Goal: Information Seeking & Learning: Learn about a topic

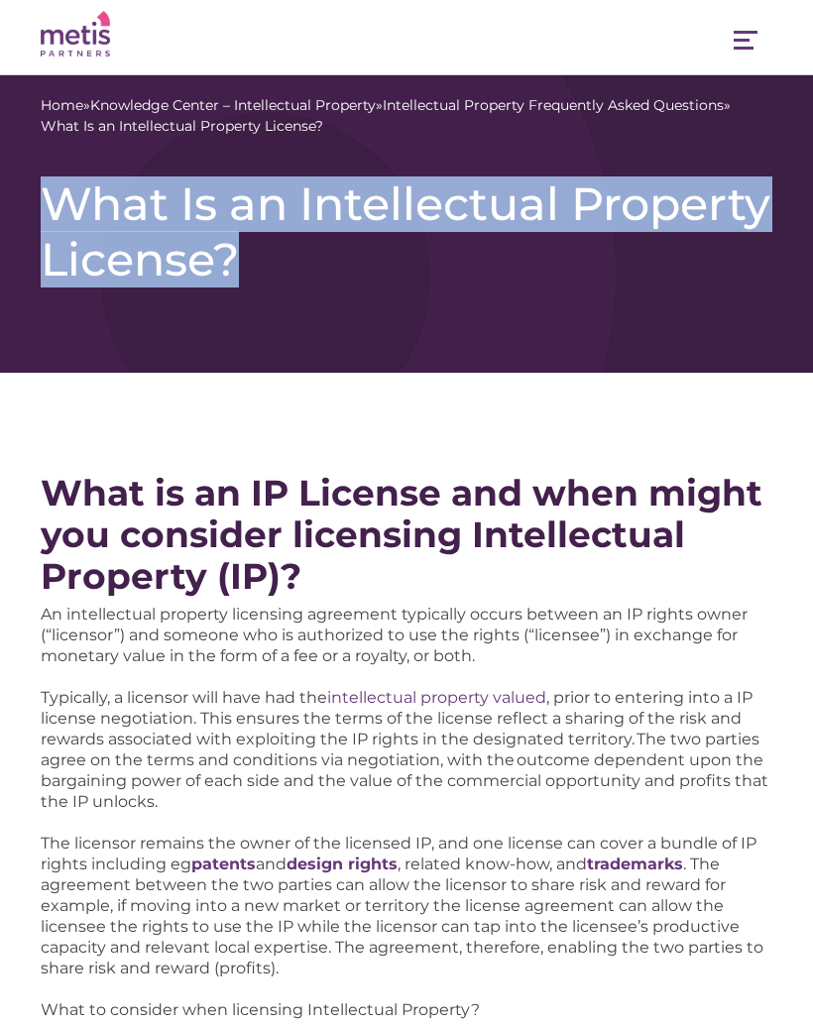
click at [583, 330] on div "Home » Knowledge Center – Intellectual Property » Intellectual Property Frequen…" at bounding box center [406, 223] width 813 height 297
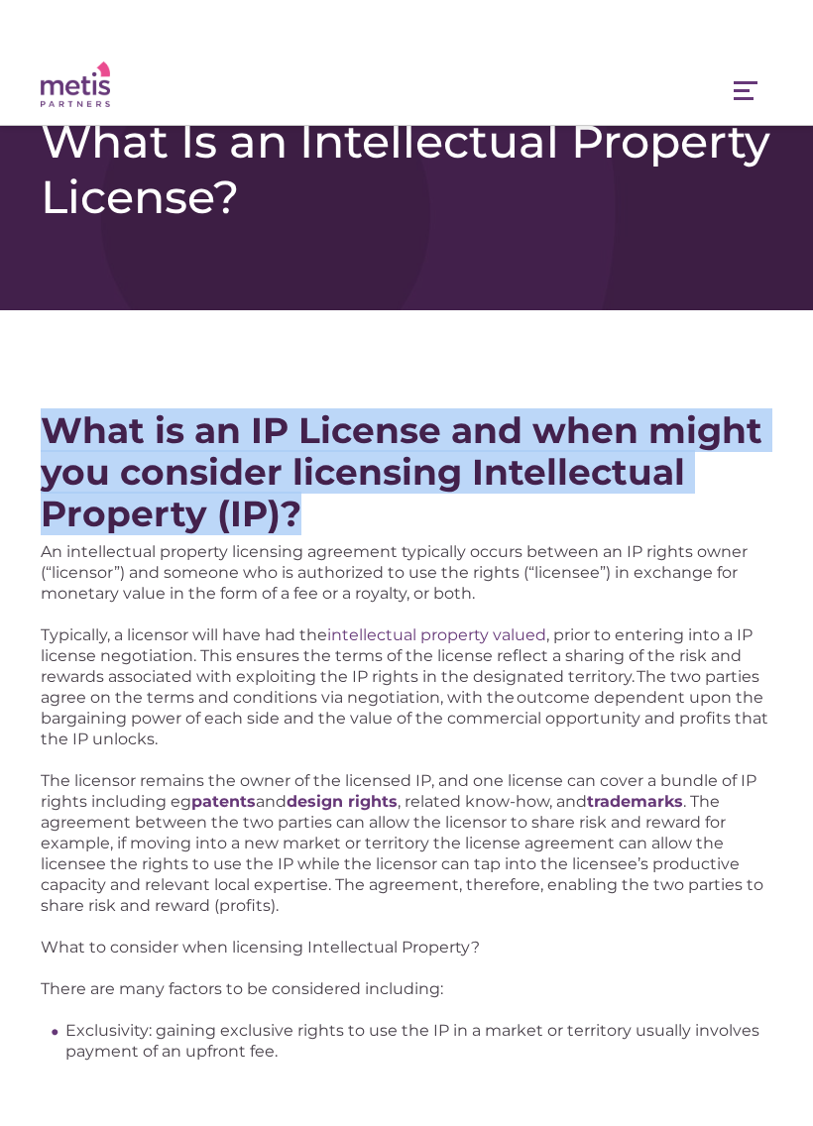
scroll to position [39, 0]
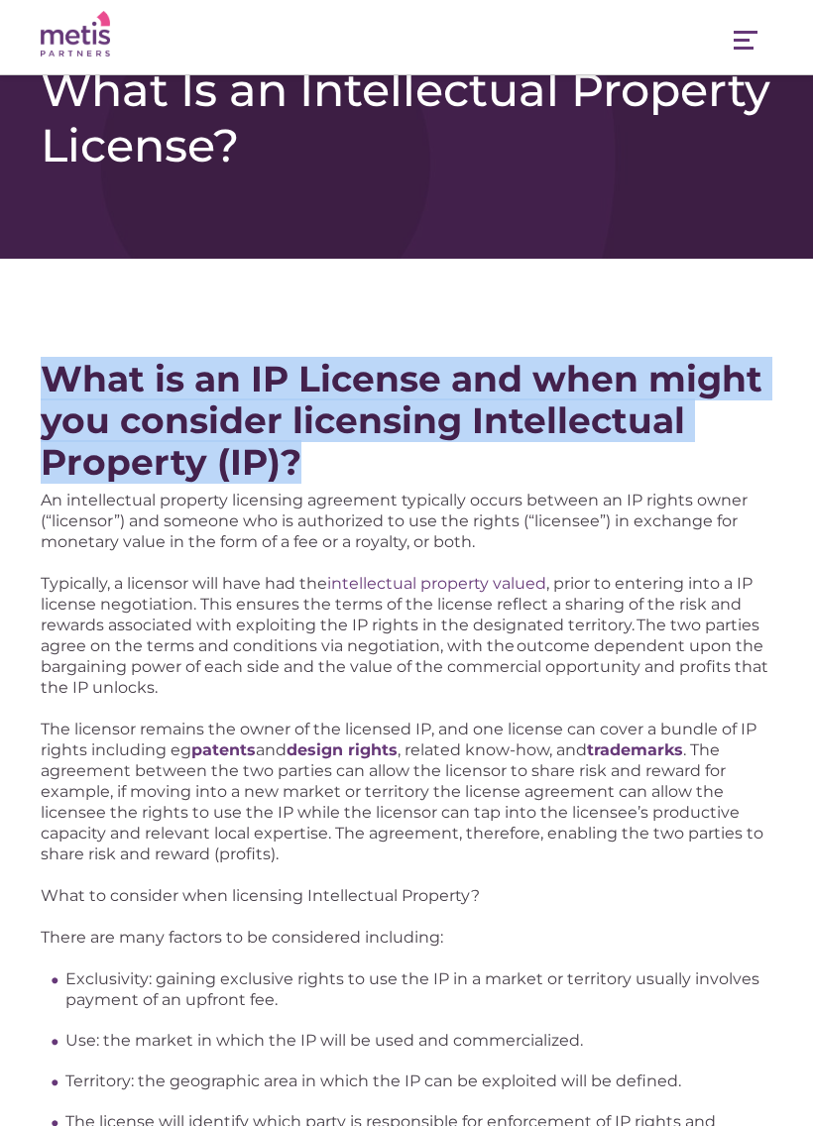
click at [462, 473] on h2 "What is an IP License and when might you consider licensing Intellectual Proper…" at bounding box center [407, 420] width 732 height 125
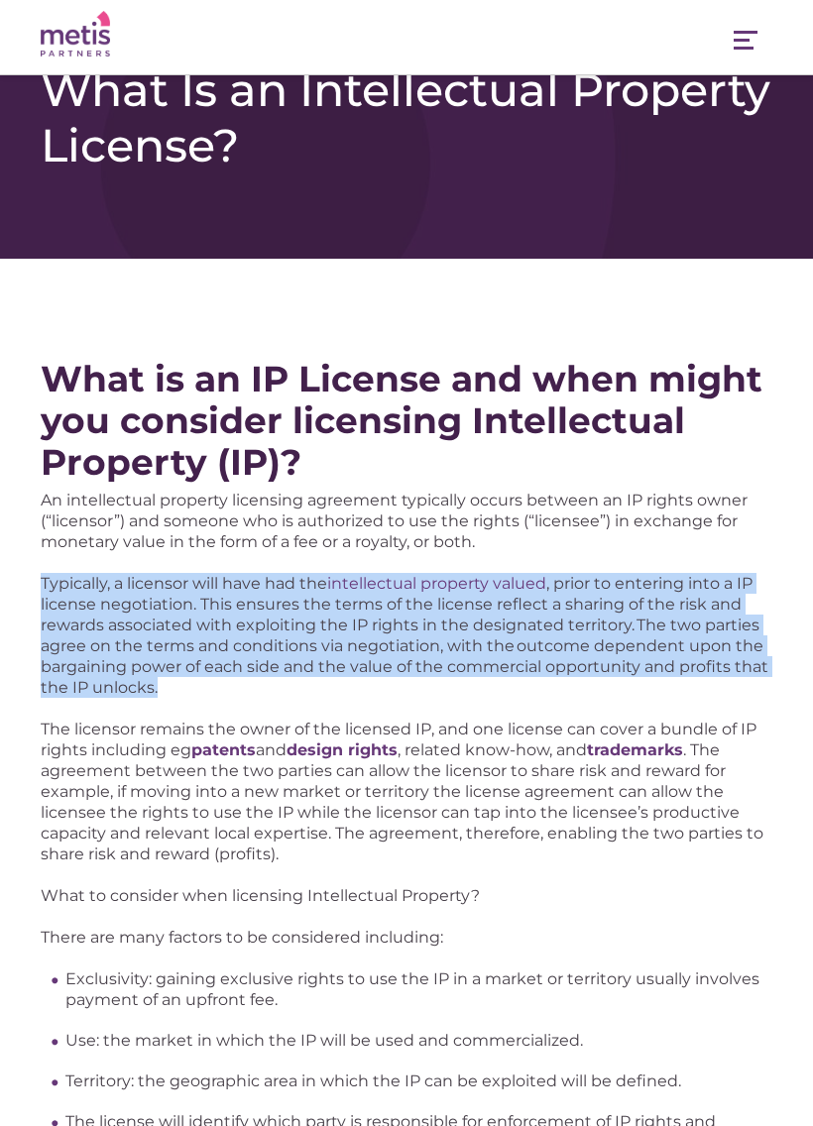
click at [425, 445] on h2 "What is an IP License and when might you consider licensing Intellectual Proper…" at bounding box center [407, 420] width 732 height 125
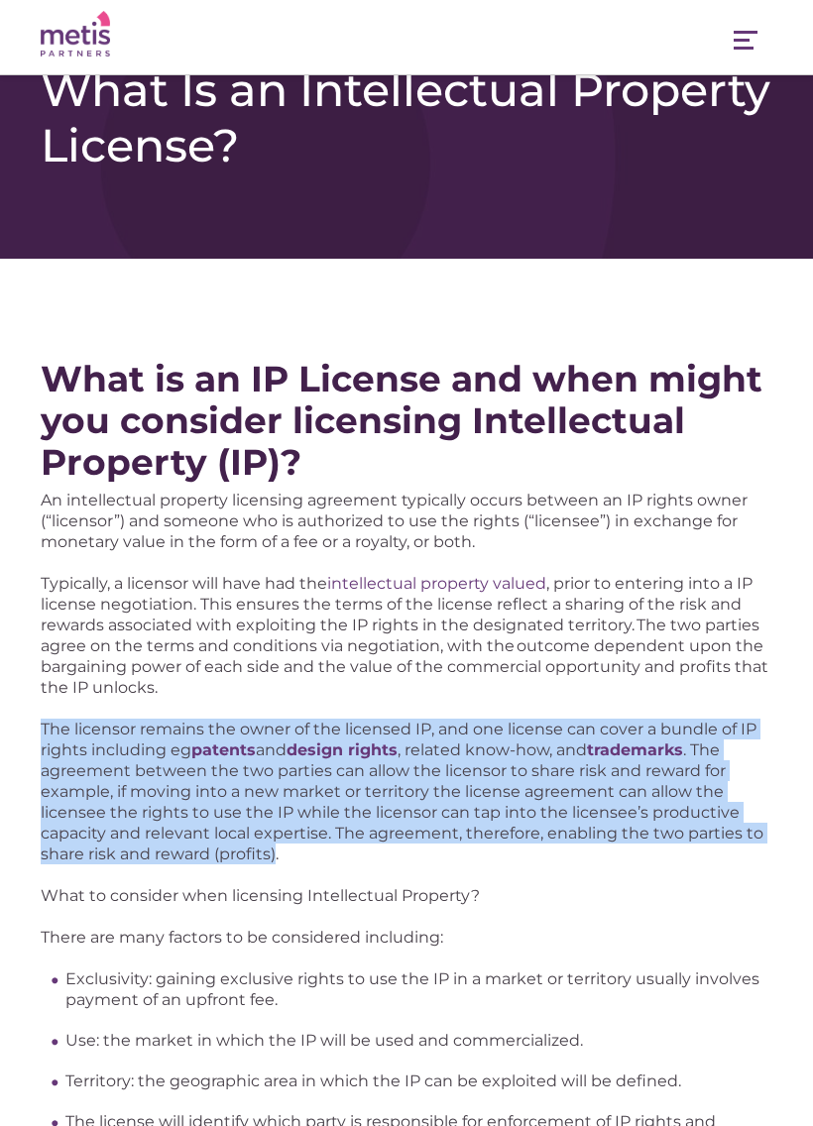
click at [602, 849] on p "The licensor remains the owner of the licensed IP, and one license can cover a …" at bounding box center [407, 792] width 732 height 146
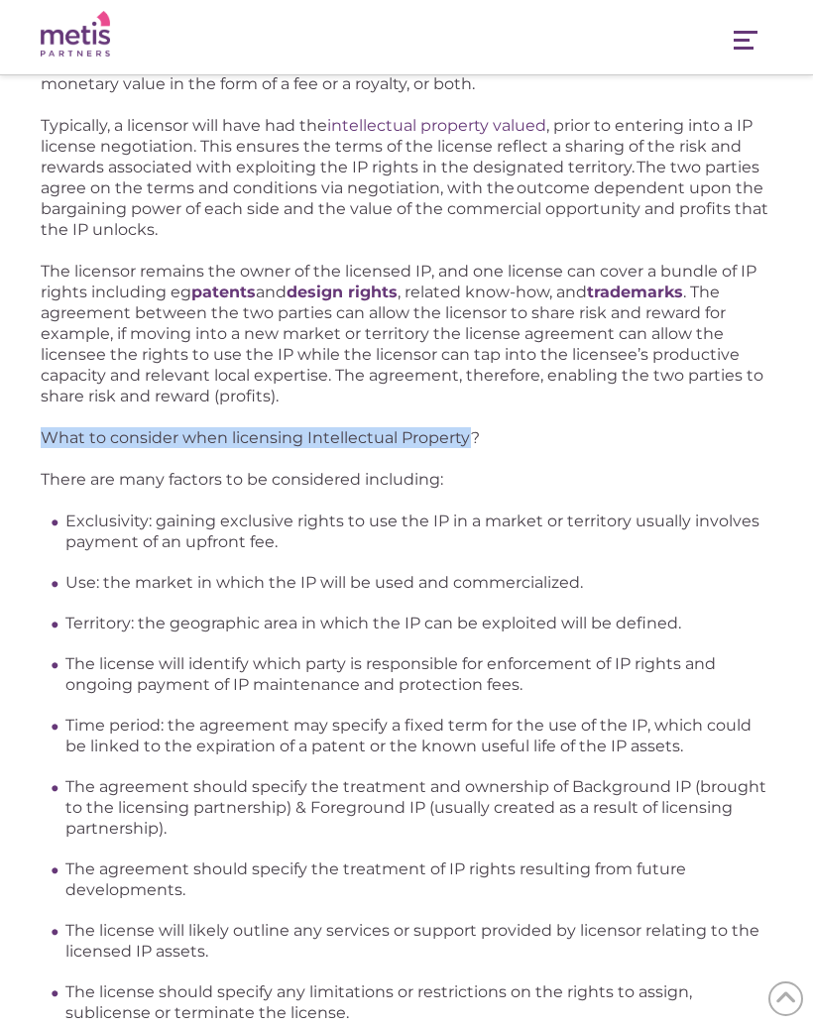
scroll to position [496, 0]
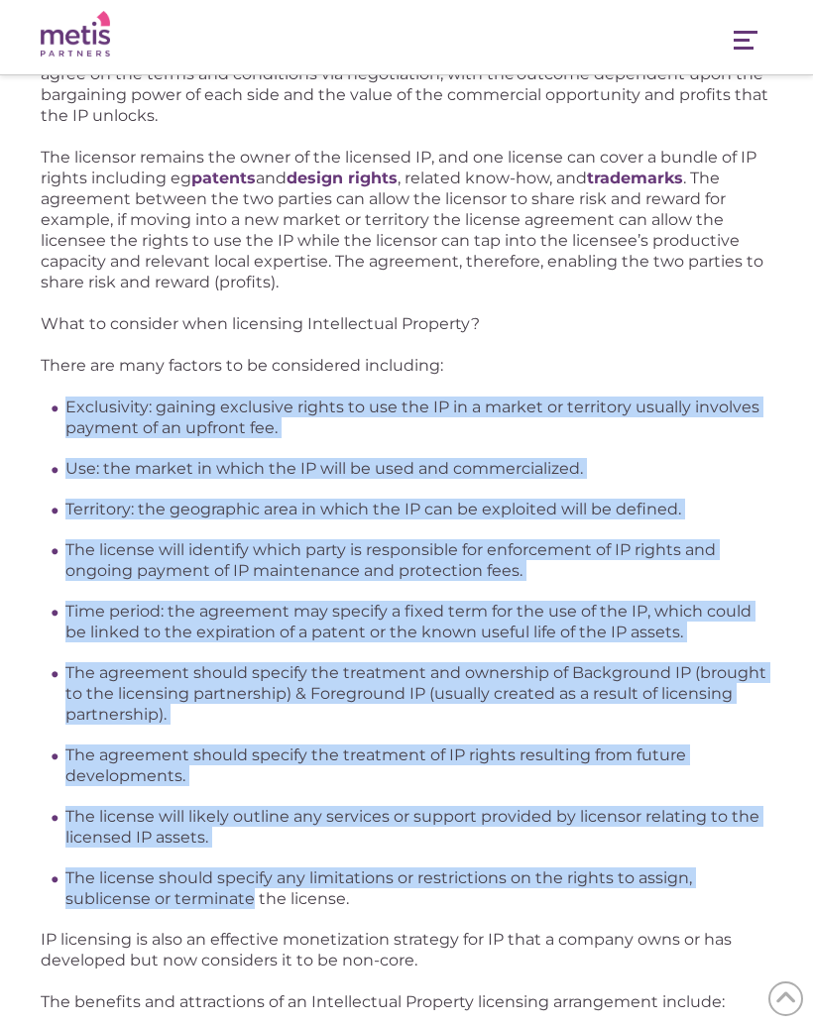
scroll to position [620, 0]
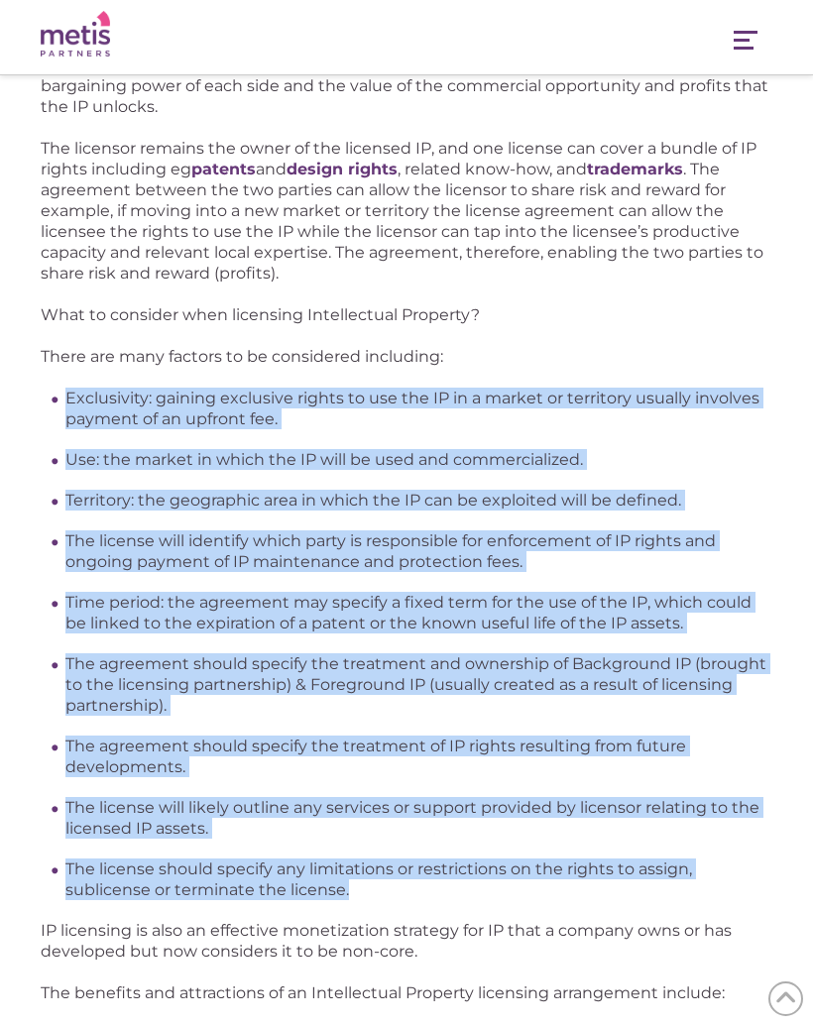
click at [567, 891] on li "The license should specify any limitations or restrictions on the rights to ass…" at bounding box center [418, 880] width 707 height 42
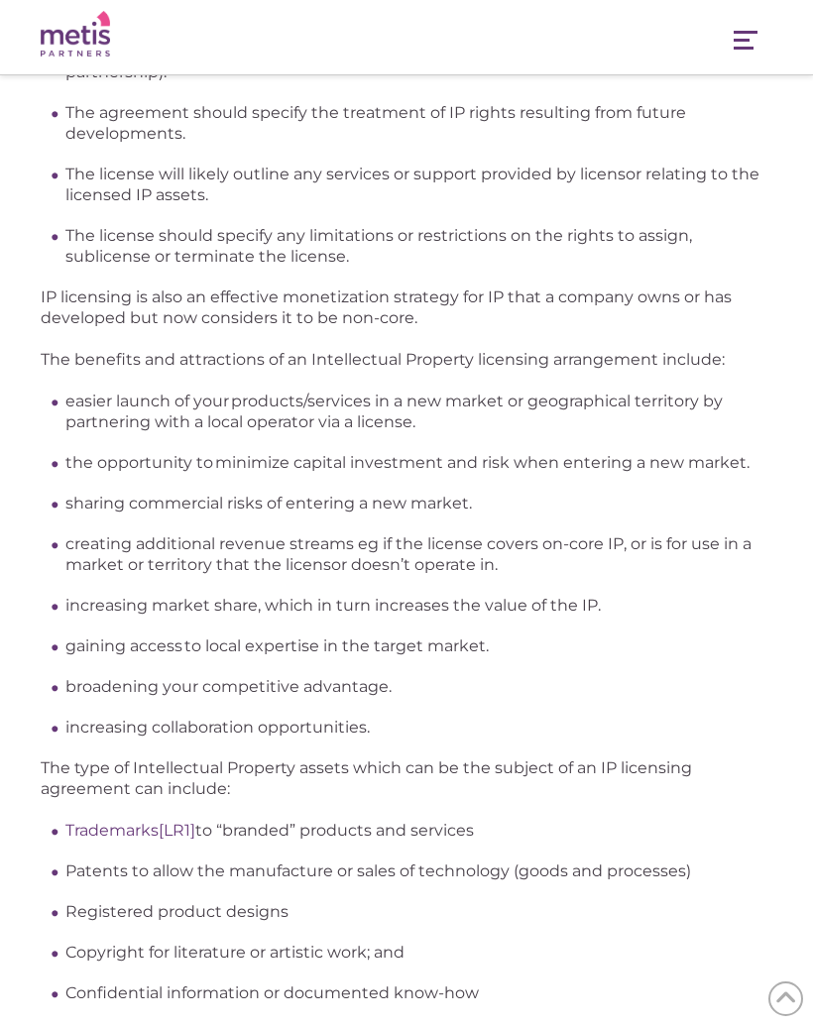
scroll to position [1252, 0]
click at [630, 667] on ul "easier launch of your products/services in a new market or geographical territo…" at bounding box center [418, 565] width 707 height 347
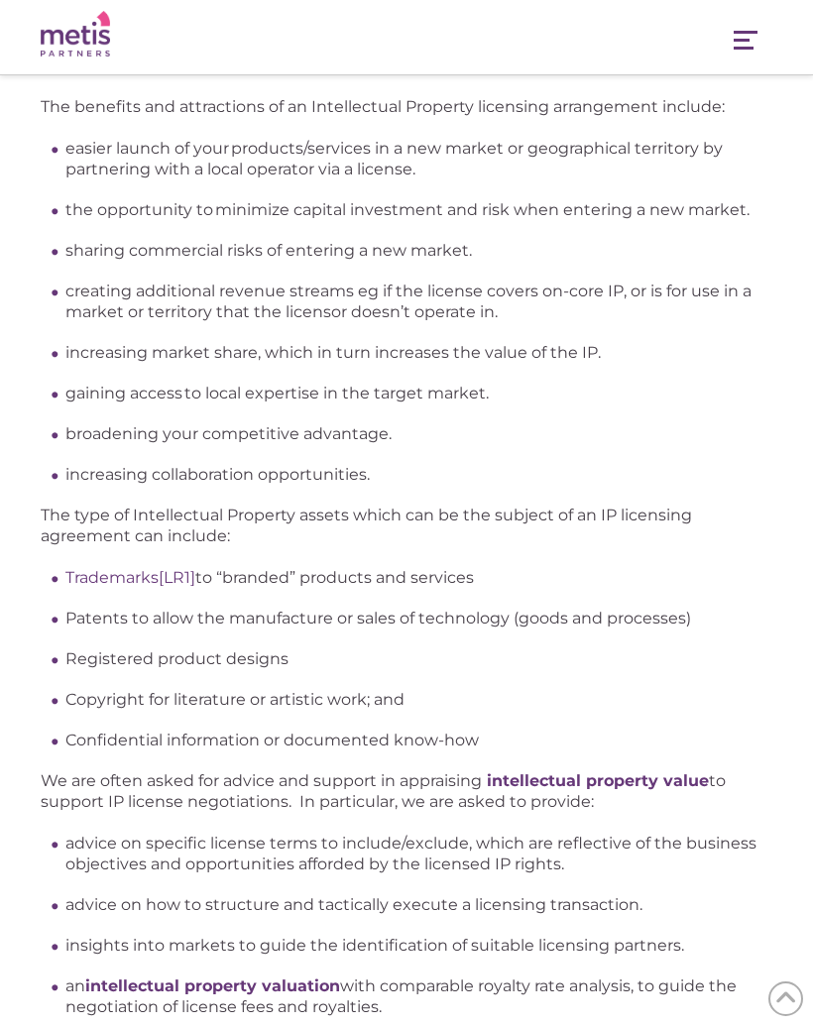
scroll to position [1504, 0]
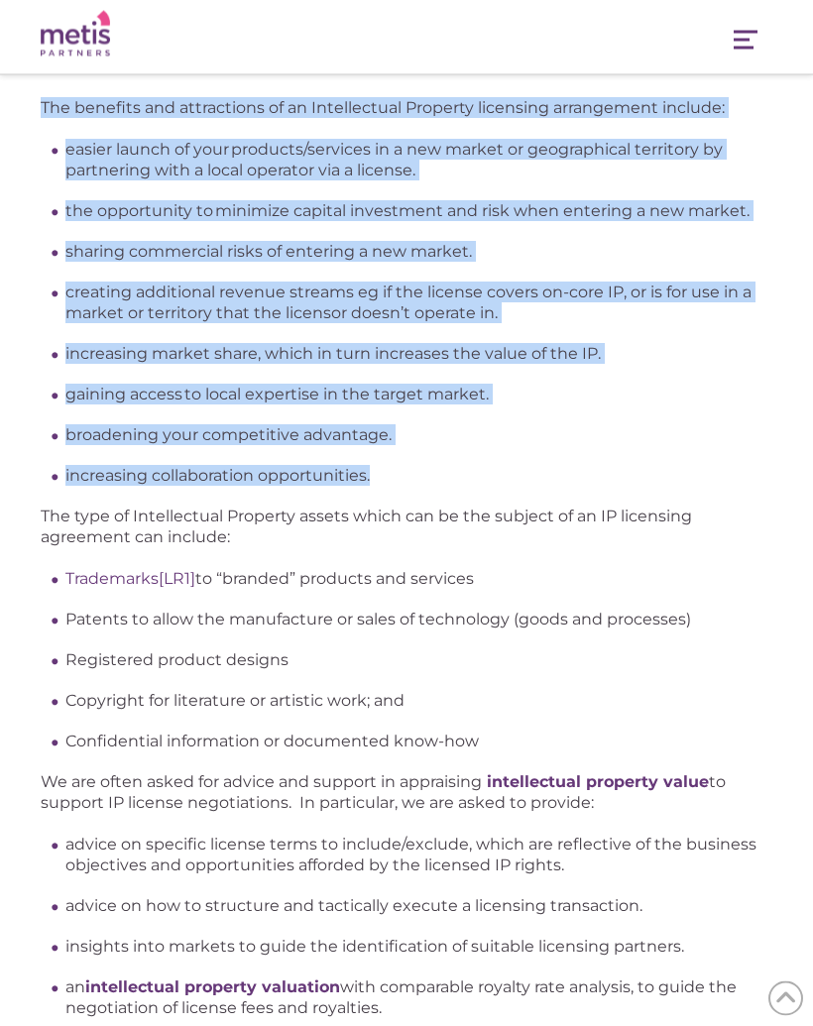
click at [629, 676] on ul "Trademarks [LR1] to “branded” products and services Patents to allow the manufa…" at bounding box center [418, 660] width 707 height 183
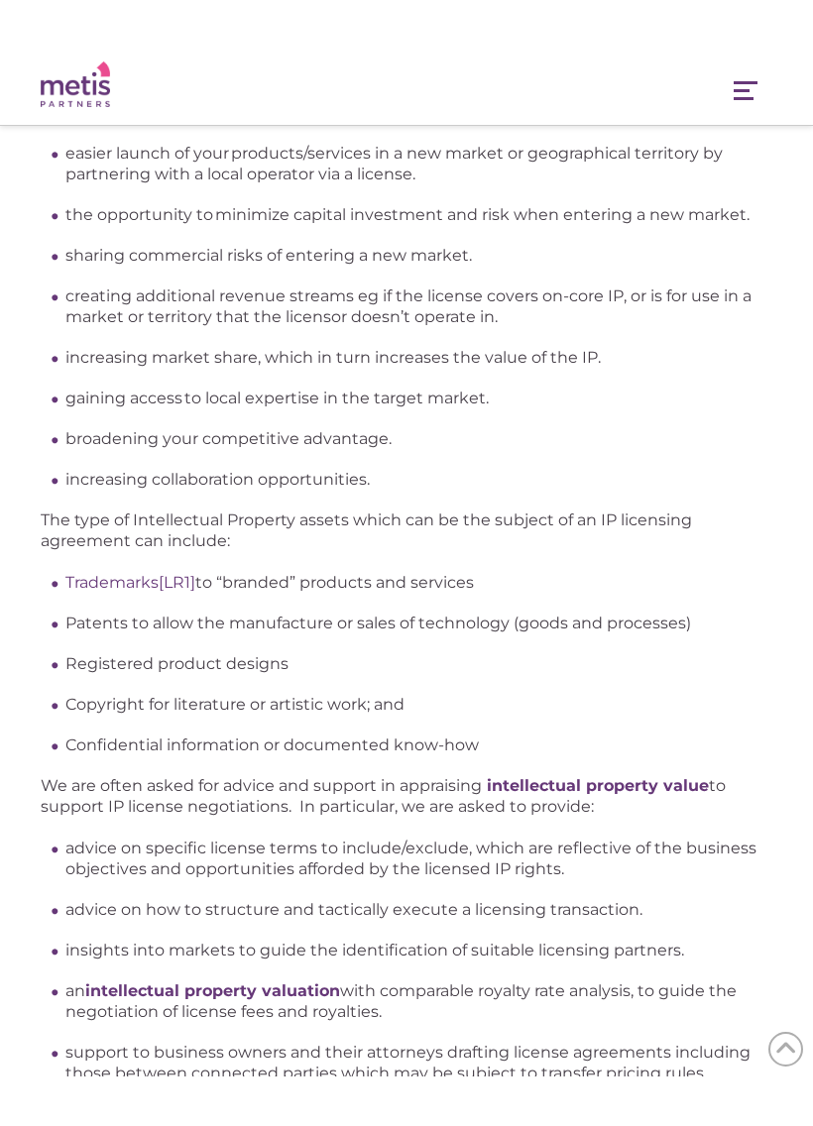
scroll to position [1555, 0]
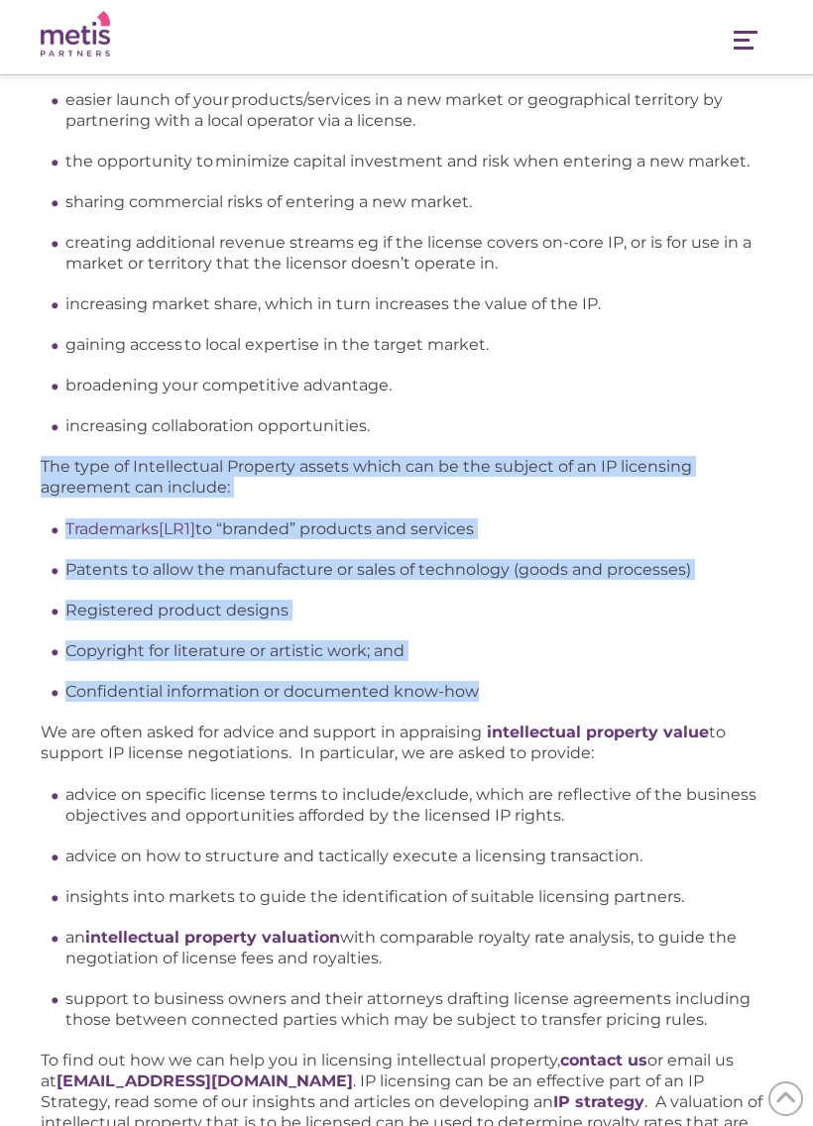
copy div "The type of Intellectual Property assets which can be the subject of an IP lice…"
click at [533, 898] on li "insights into markets to guide the identification of suitable licensing partner…" at bounding box center [418, 896] width 707 height 21
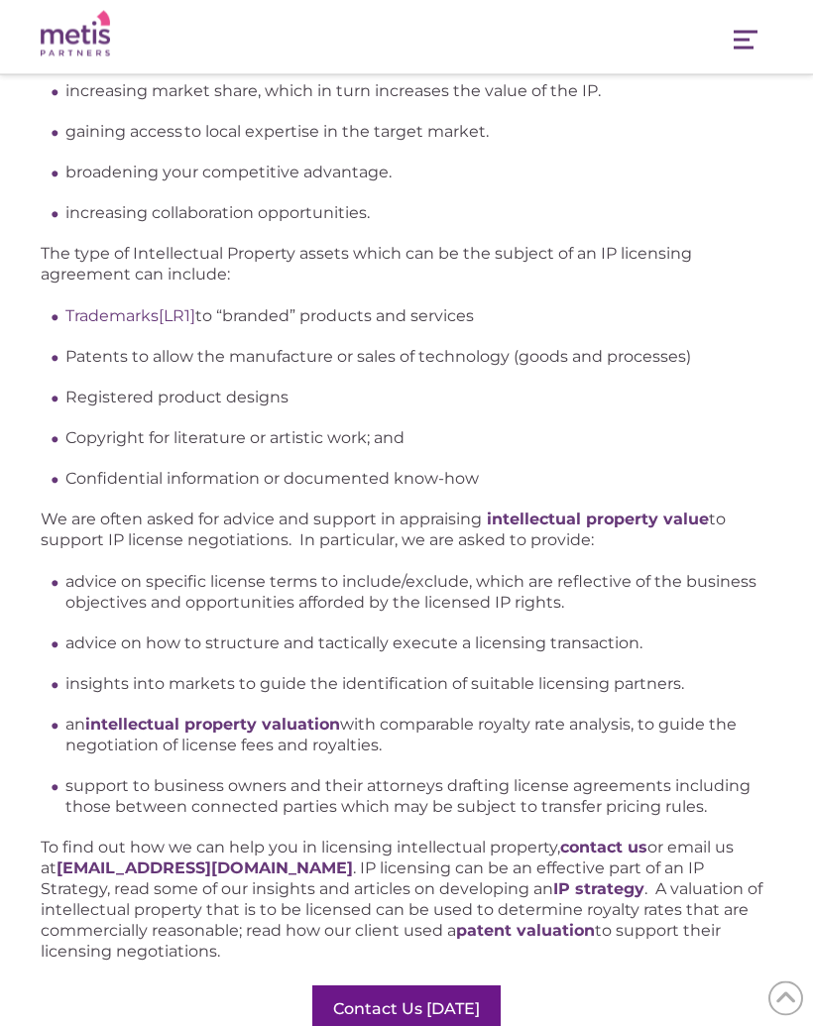
scroll to position [1758, 0]
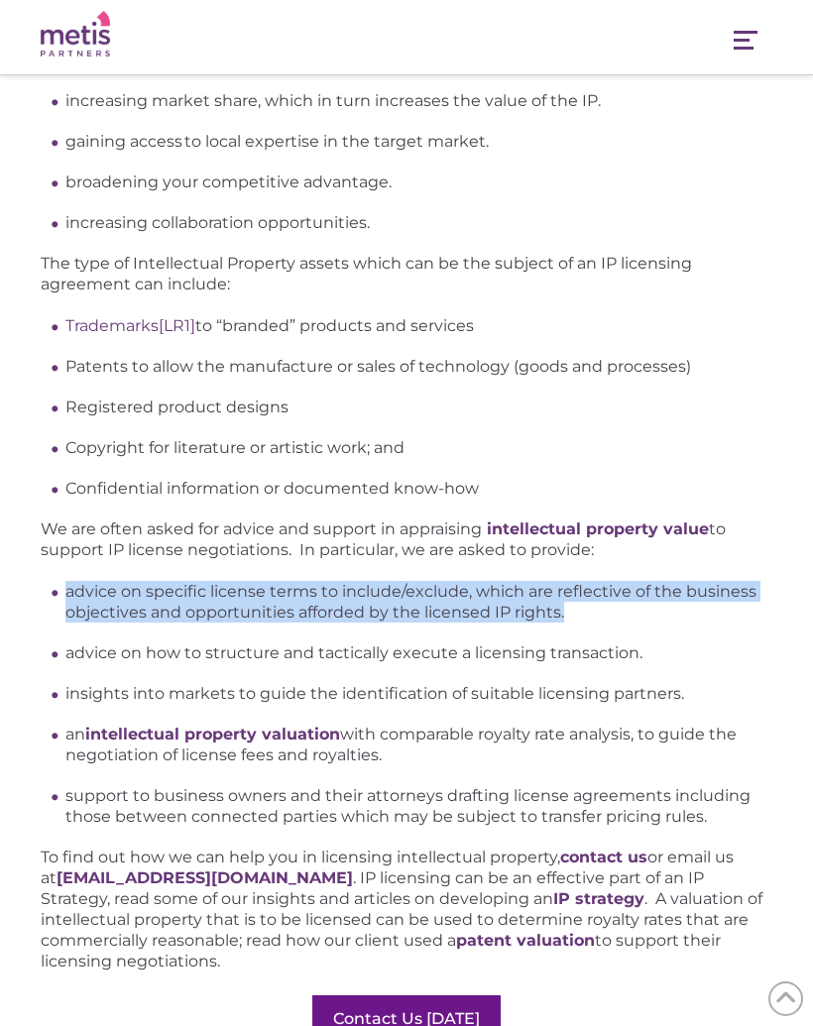
click at [9, 781] on div "What is an IP License and when might you consider licensing Intellectual Proper…" at bounding box center [406, -1] width 813 height 2841
click at [270, 856] on p "To find out how we can help you in licensing intellectual property, contact us …" at bounding box center [407, 909] width 732 height 125
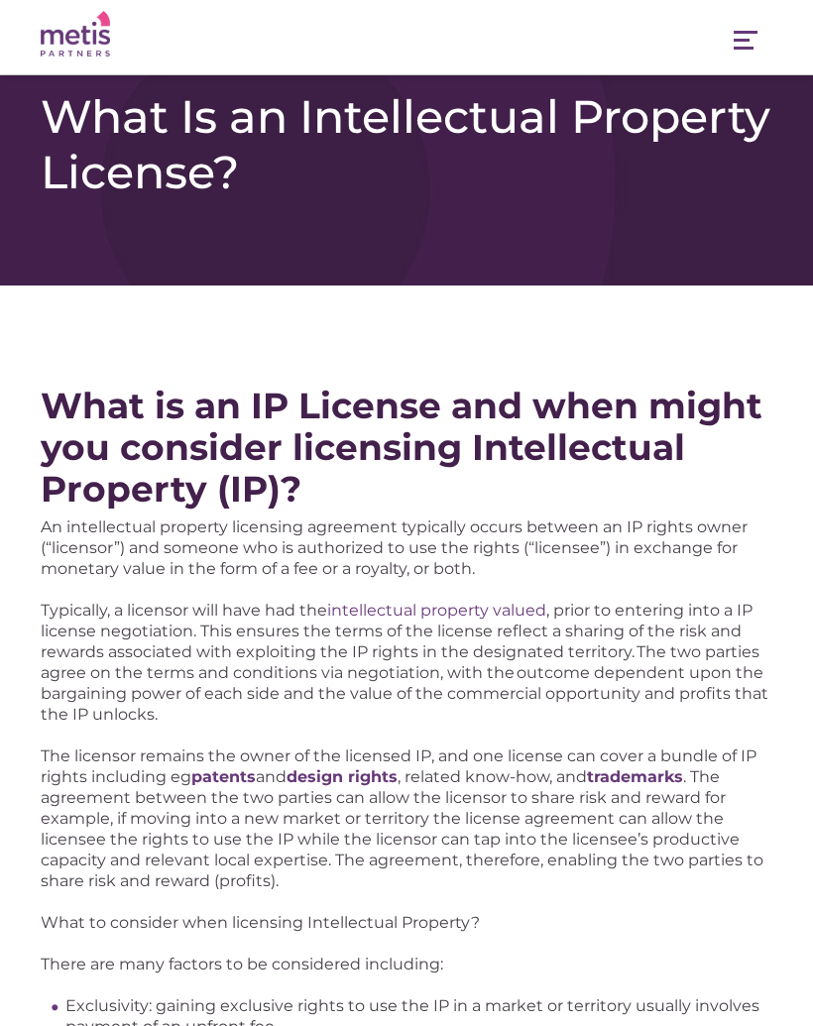
scroll to position [0, 0]
